Goal: Information Seeking & Learning: Learn about a topic

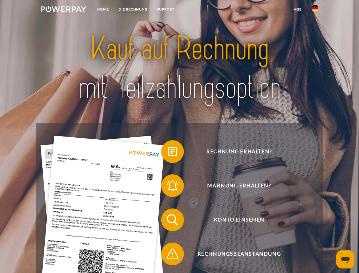
click at [63, 10] on img at bounding box center [64, 9] width 46 height 6
click at [315, 10] on img at bounding box center [314, 8] width 7 height 7
click at [297, 9] on link "agb" at bounding box center [298, 9] width 18 height 10
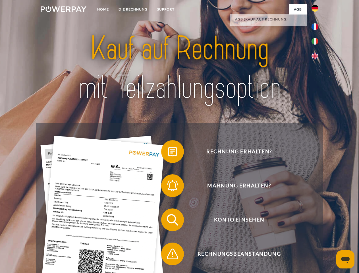
click at [168, 153] on span at bounding box center [164, 151] width 28 height 28
click at [168, 187] on span at bounding box center [164, 185] width 28 height 28
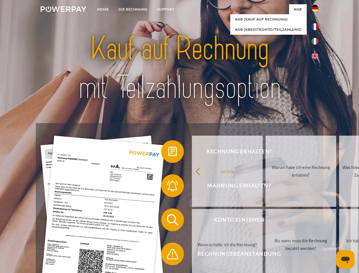
click at [265, 221] on link "Bis wann muss die Rechnung bezahlt werden?" at bounding box center [300, 244] width 71 height 71
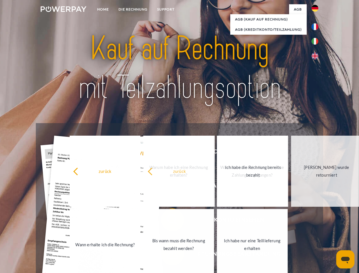
click at [168, 255] on span at bounding box center [164, 253] width 28 height 28
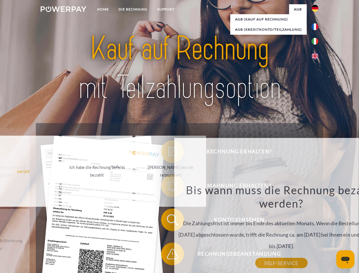
click at [345, 259] on icon "Messaging-Fenster öffnen" at bounding box center [345, 260] width 9 height 7
